Goal: Information Seeking & Learning: Learn about a topic

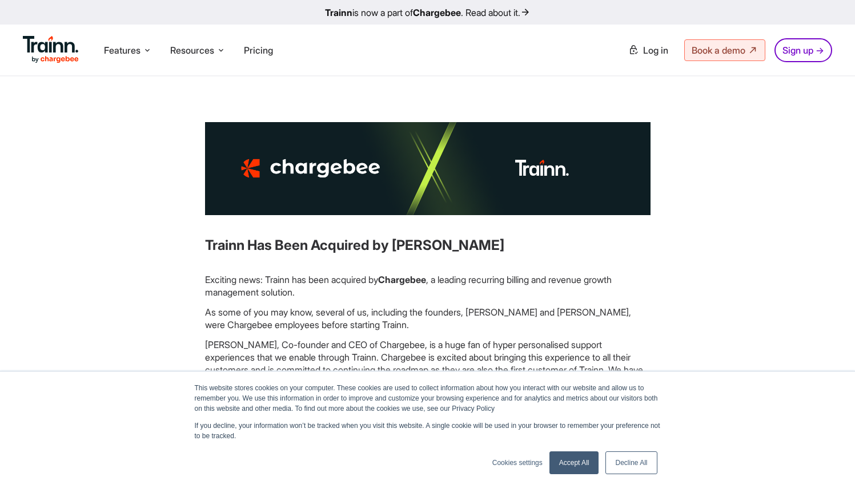
click at [38, 43] on img at bounding box center [51, 49] width 56 height 27
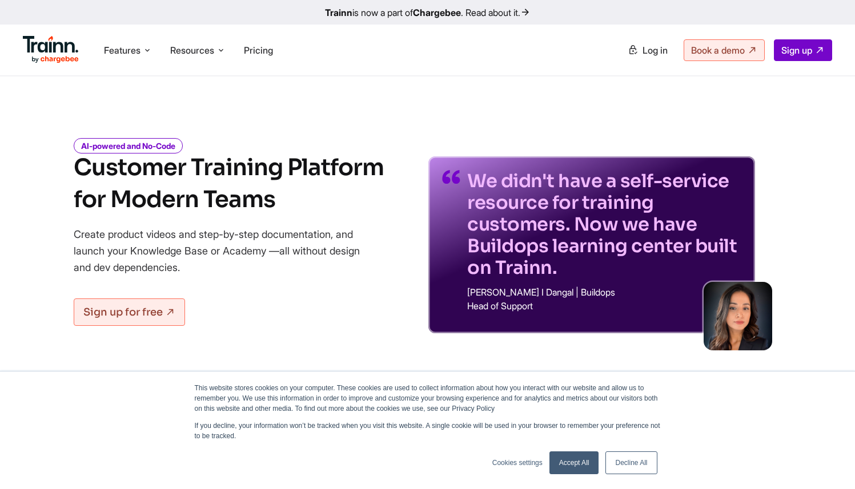
click at [589, 458] on link "Accept All" at bounding box center [574, 463] width 50 height 23
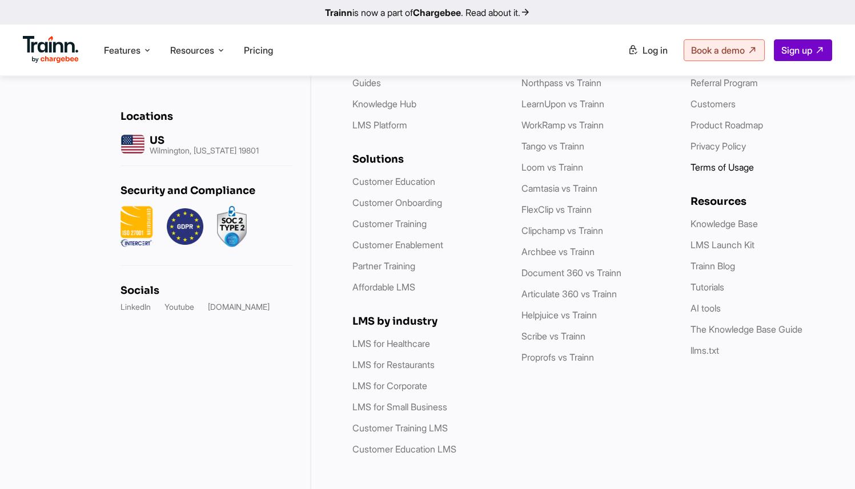
scroll to position [3387, 0]
click at [718, 162] on link "Terms of Usage" at bounding box center [721, 167] width 63 height 11
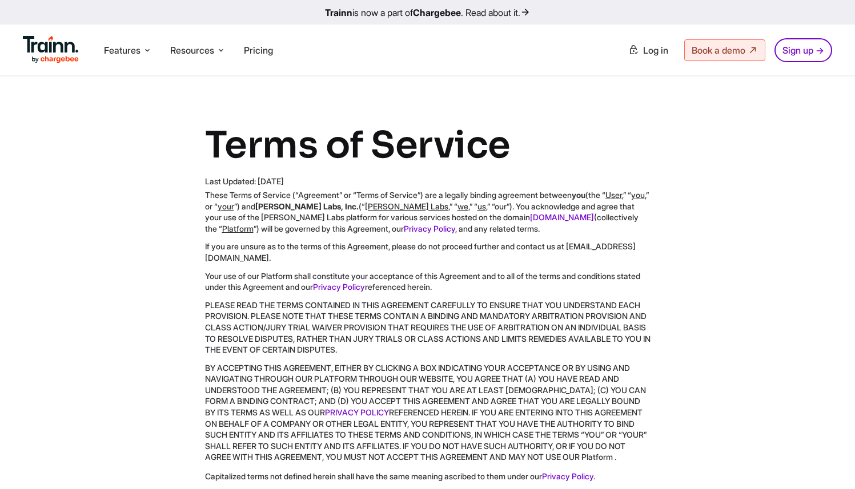
click at [459, 345] on p "PLEASE READ THE TERMS CONTAINED IN THIS AGREEMENT CAREFULLY TO ENSURE THAT YOU …" at bounding box center [427, 328] width 445 height 56
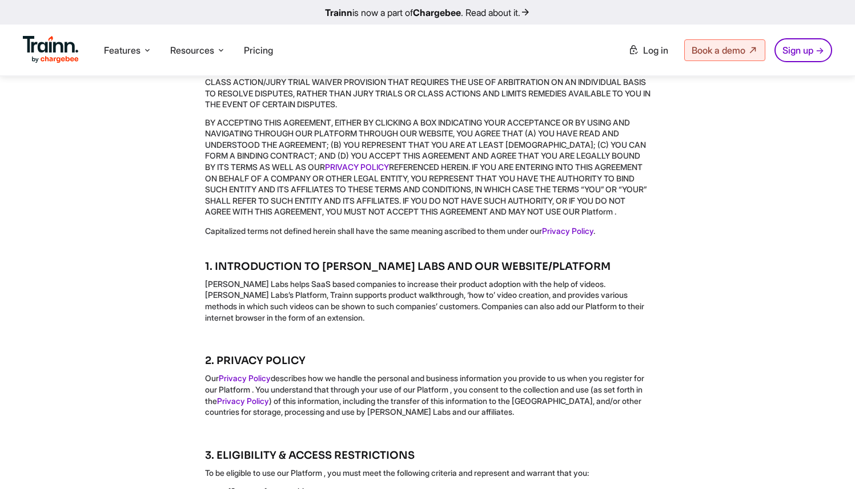
scroll to position [135, 0]
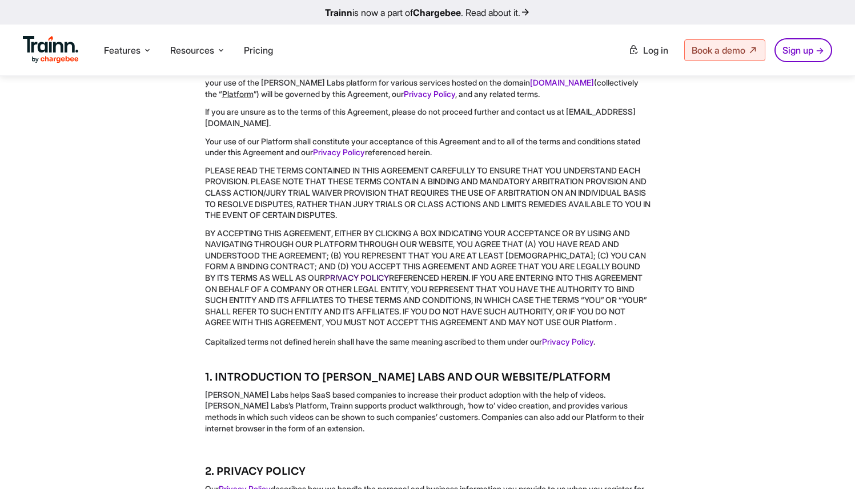
click at [389, 273] on link "PRIVACY POLICY" at bounding box center [357, 278] width 64 height 10
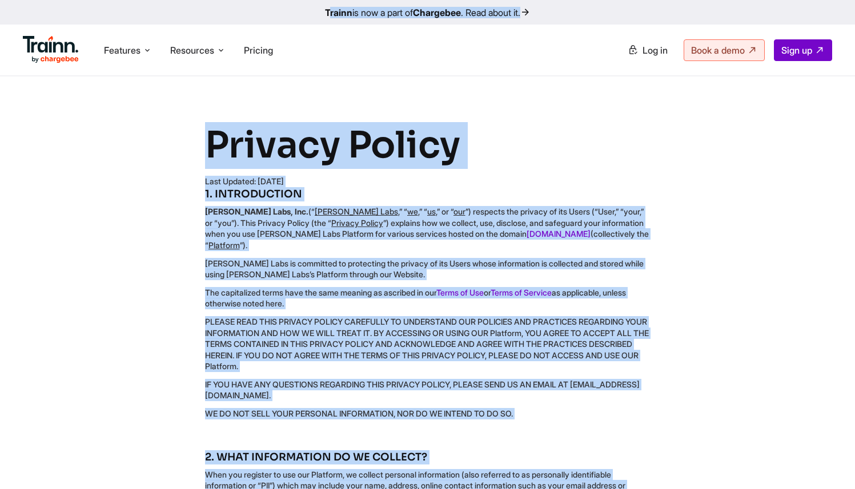
drag, startPoint x: 453, startPoint y: 260, endPoint x: 191, endPoint y: 149, distance: 284.5
copy div "Privacy Policy Last Updated: May, 2023 1. INTRODUCTION Guider Labs, Inc. (“ Gui…"
